Goal: Information Seeking & Learning: Check status

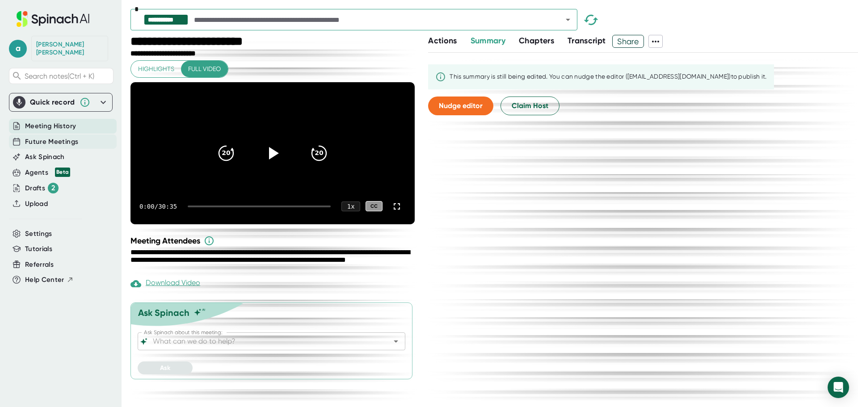
click at [42, 137] on span "Future Meetings" at bounding box center [51, 142] width 53 height 10
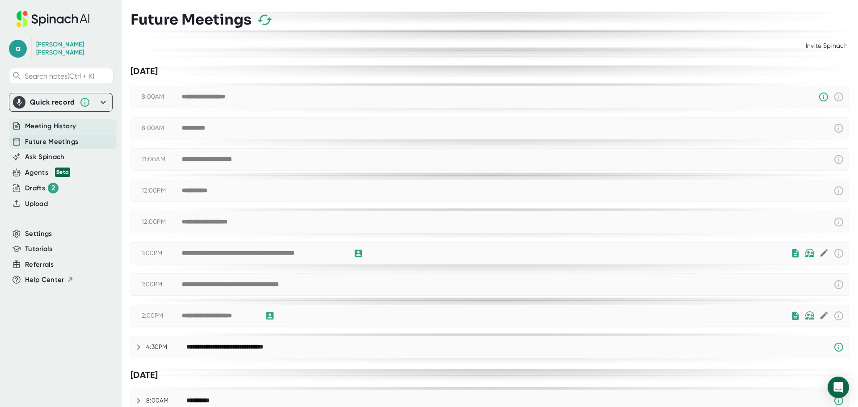
click at [45, 121] on span "Meeting History" at bounding box center [50, 126] width 51 height 10
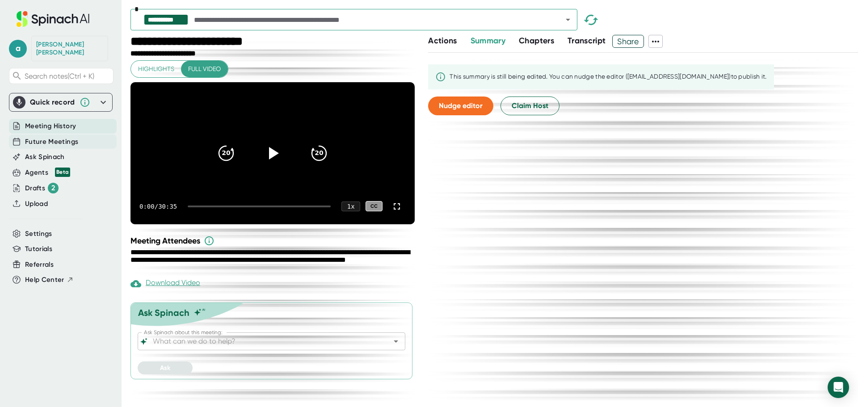
click at [55, 138] on span "Future Meetings" at bounding box center [51, 142] width 53 height 10
